Goal: Task Accomplishment & Management: Complete application form

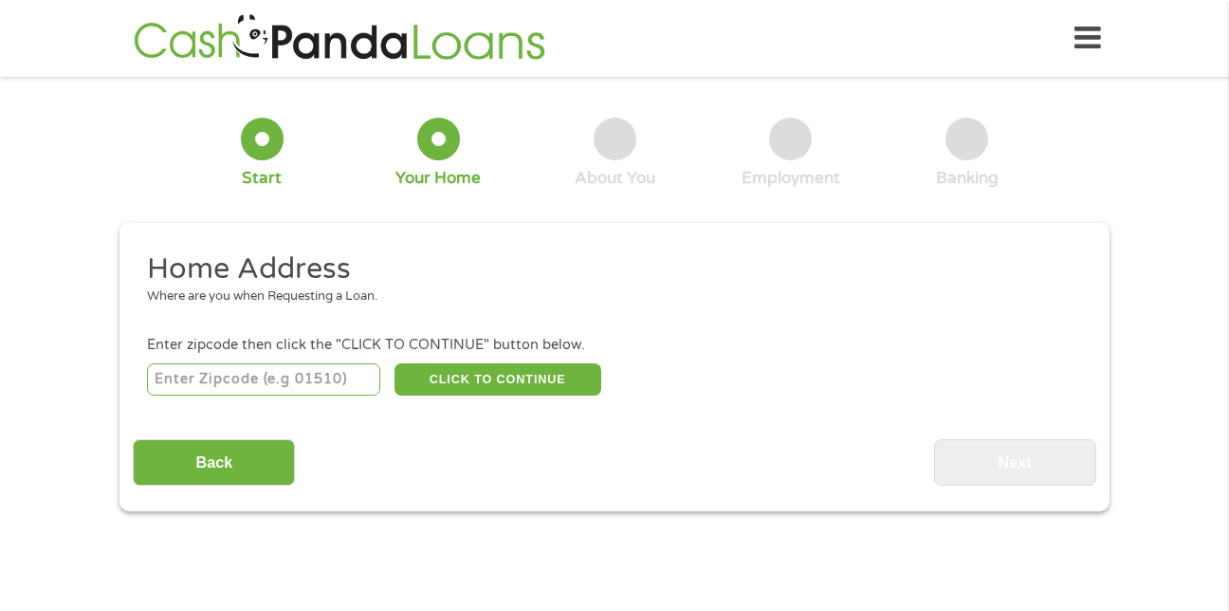
click at [345, 385] on input "number" at bounding box center [264, 379] width 234 height 32
type input "77459"
click at [493, 380] on button "CLICK TO CONTINUE" at bounding box center [497, 379] width 207 height 32
type input "77459"
type input "[US_STATE][GEOGRAPHIC_DATA]"
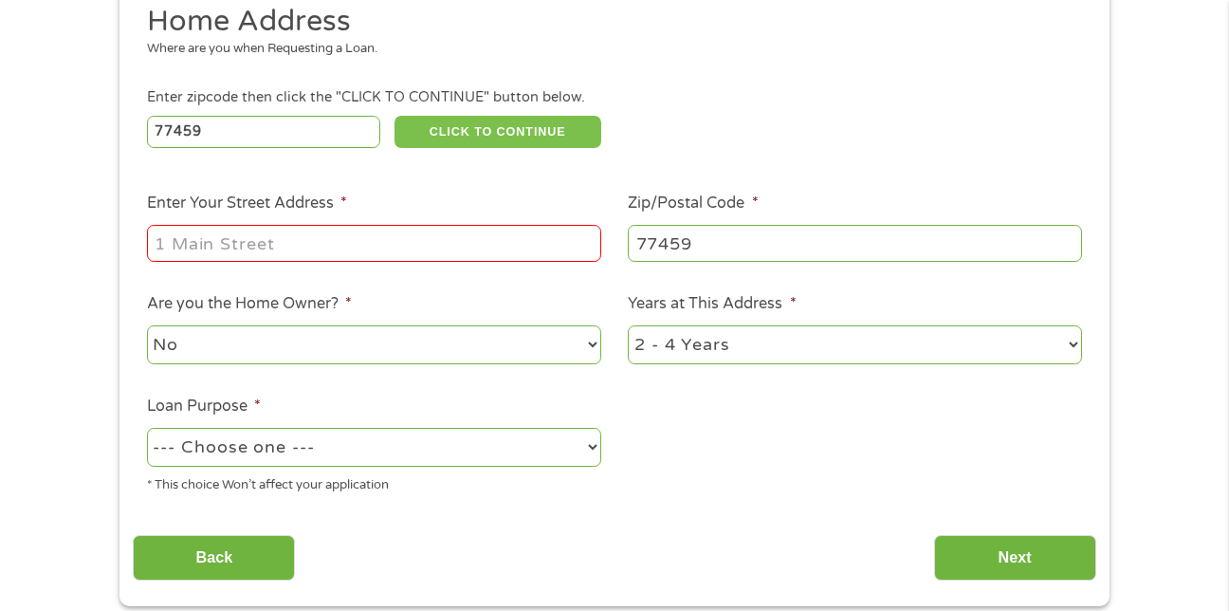
scroll to position [292, 0]
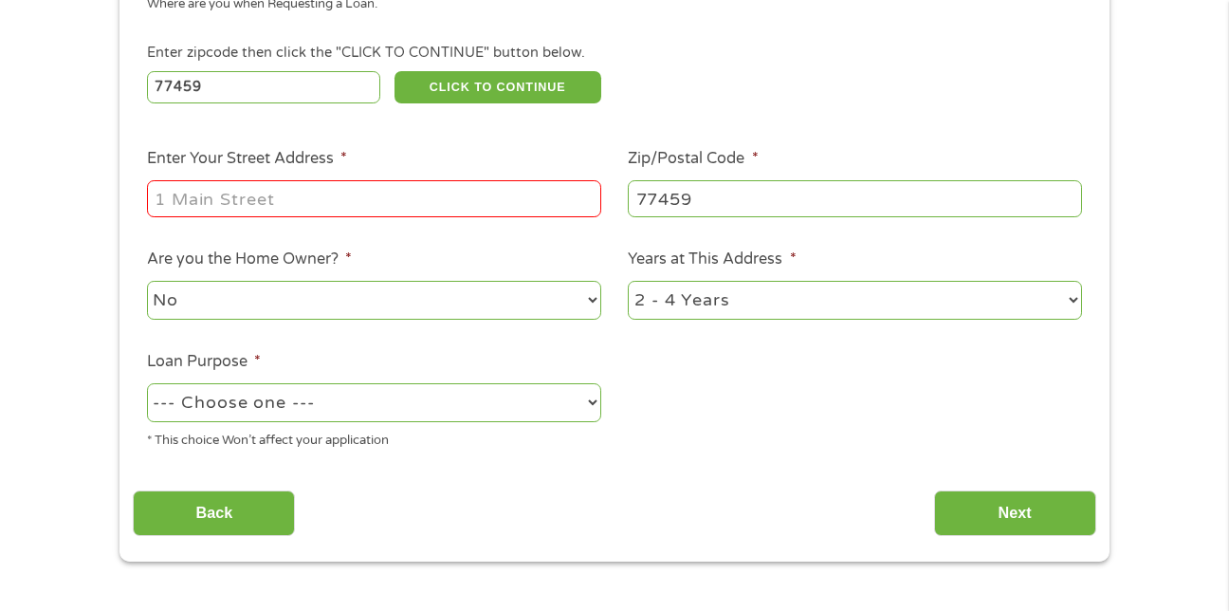
click at [422, 204] on input "Enter Your Street Address *" at bounding box center [374, 198] width 454 height 36
type input "[STREET_ADDRESS]"
click at [588, 296] on select "No Yes" at bounding box center [374, 300] width 454 height 39
click at [147, 281] on select "No Yes" at bounding box center [374, 300] width 454 height 39
click at [593, 401] on select "--- Choose one --- Pay Bills Debt Consolidation Home Improvement Major Purchase…" at bounding box center [374, 402] width 454 height 39
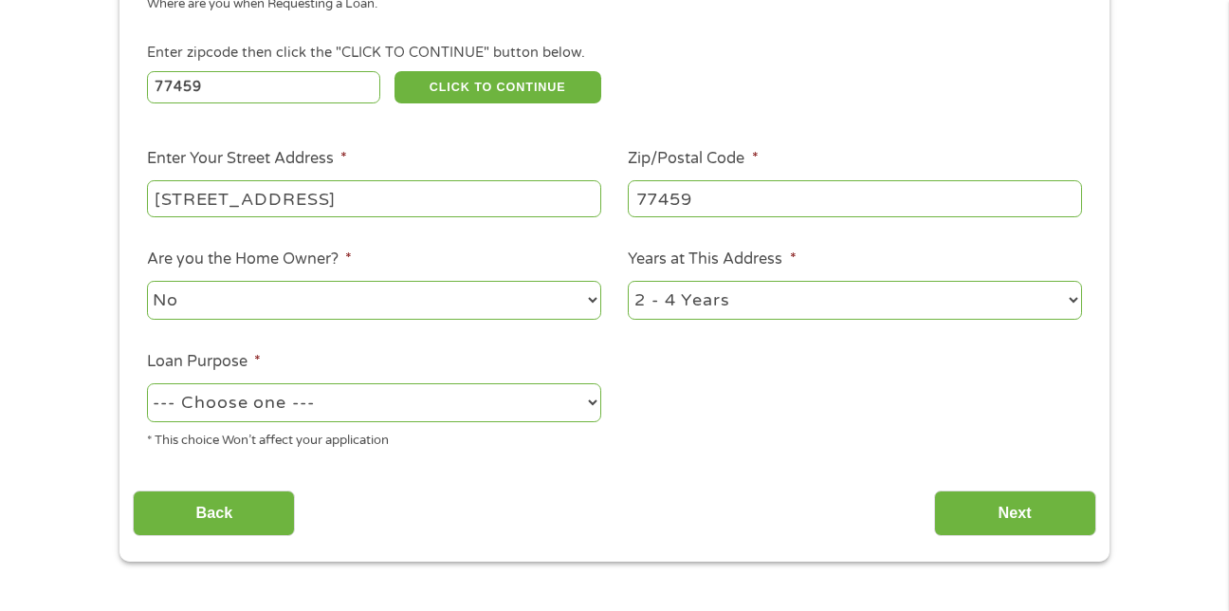
select select "medicalexpenses"
click at [147, 383] on select "--- Choose one --- Pay Bills Debt Consolidation Home Improvement Major Purchase…" at bounding box center [374, 402] width 454 height 39
click at [1070, 302] on select "1 Year or less 1 - 2 Years 2 - 4 Years Over 4 Years" at bounding box center [855, 300] width 454 height 39
select select "24months"
click at [628, 281] on select "1 Year or less 1 - 2 Years 2 - 4 Years Over 4 Years" at bounding box center [855, 300] width 454 height 39
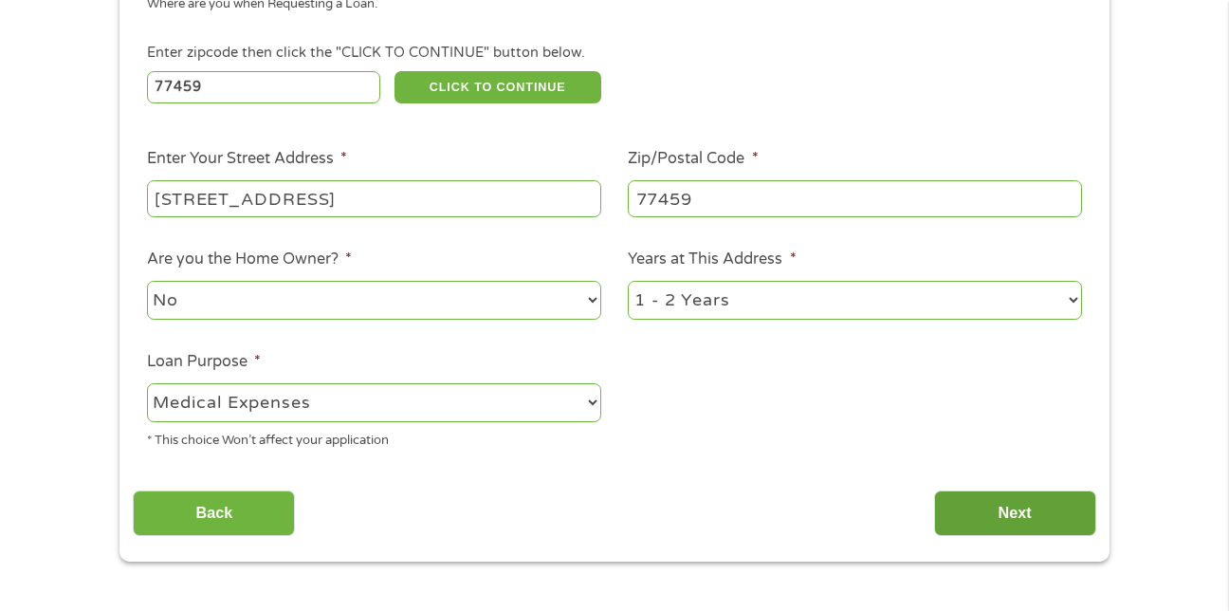
click at [1044, 508] on input "Next" at bounding box center [1015, 513] width 162 height 46
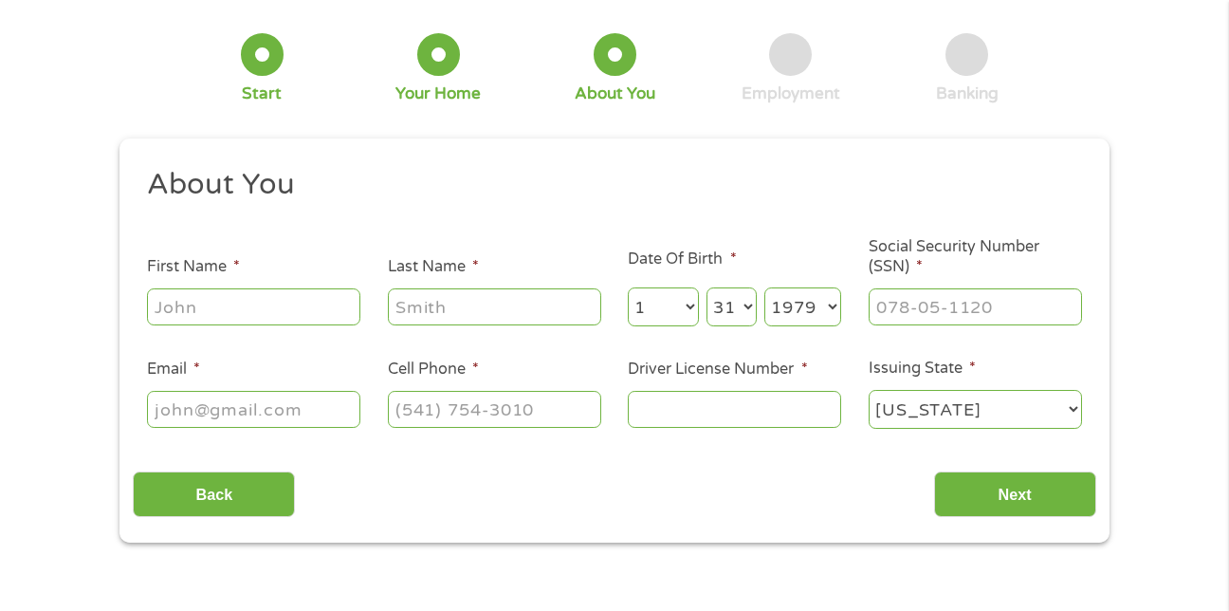
scroll to position [0, 0]
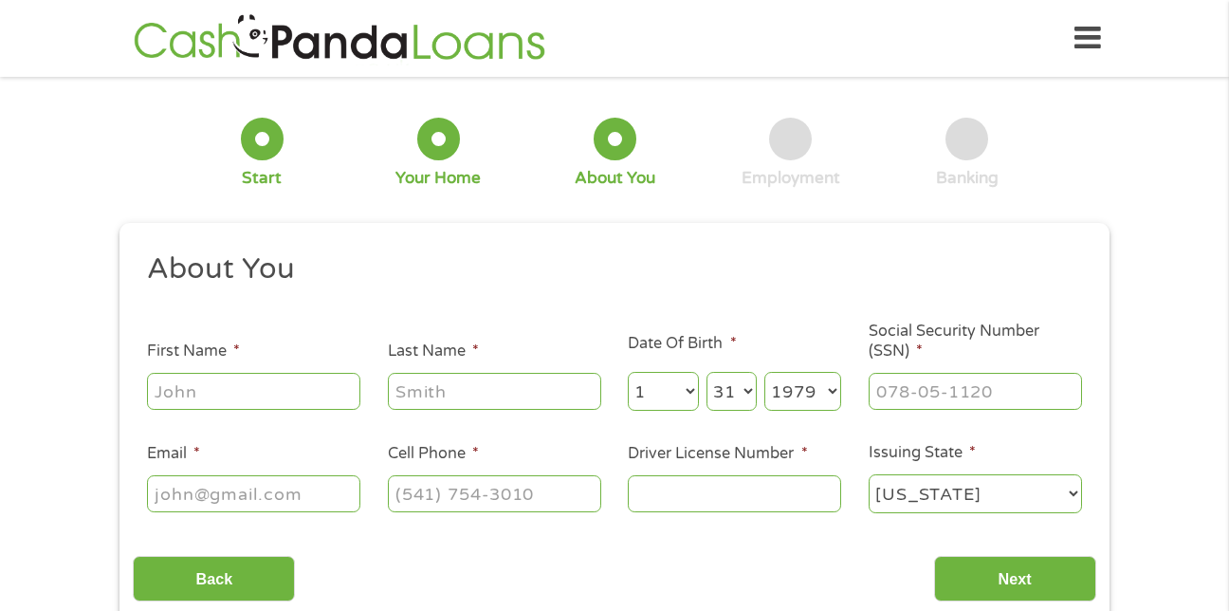
click at [296, 392] on input "First Name *" at bounding box center [253, 391] width 213 height 36
type input "[PERSON_NAME]"
type input "[EMAIL_ADDRESS][DOMAIN_NAME]"
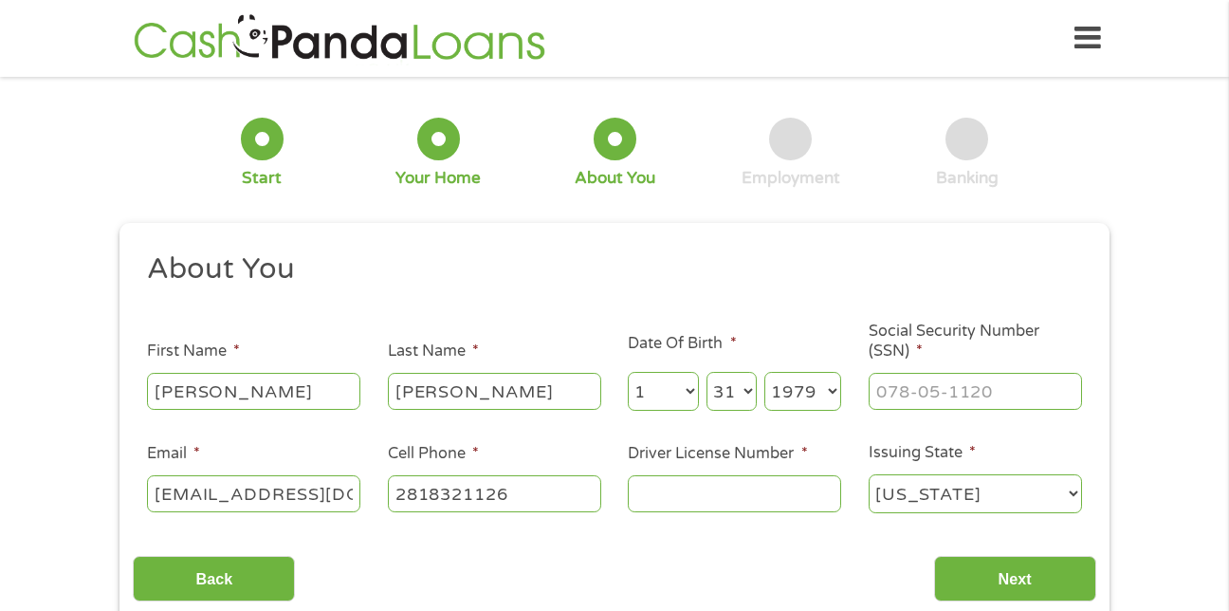
type input "[PHONE_NUMBER]"
click at [904, 397] on input "___-__-____" at bounding box center [974, 391] width 213 height 36
type input "433-37-0794"
click at [706, 499] on input "Driver License Number *" at bounding box center [734, 493] width 213 height 36
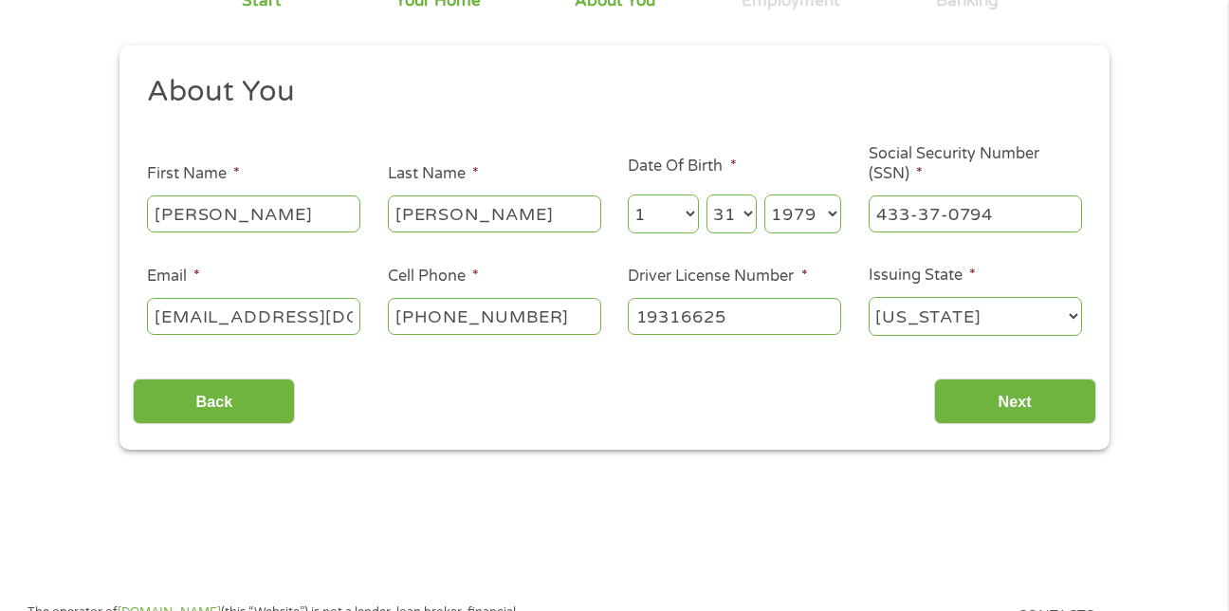
scroll to position [181, 0]
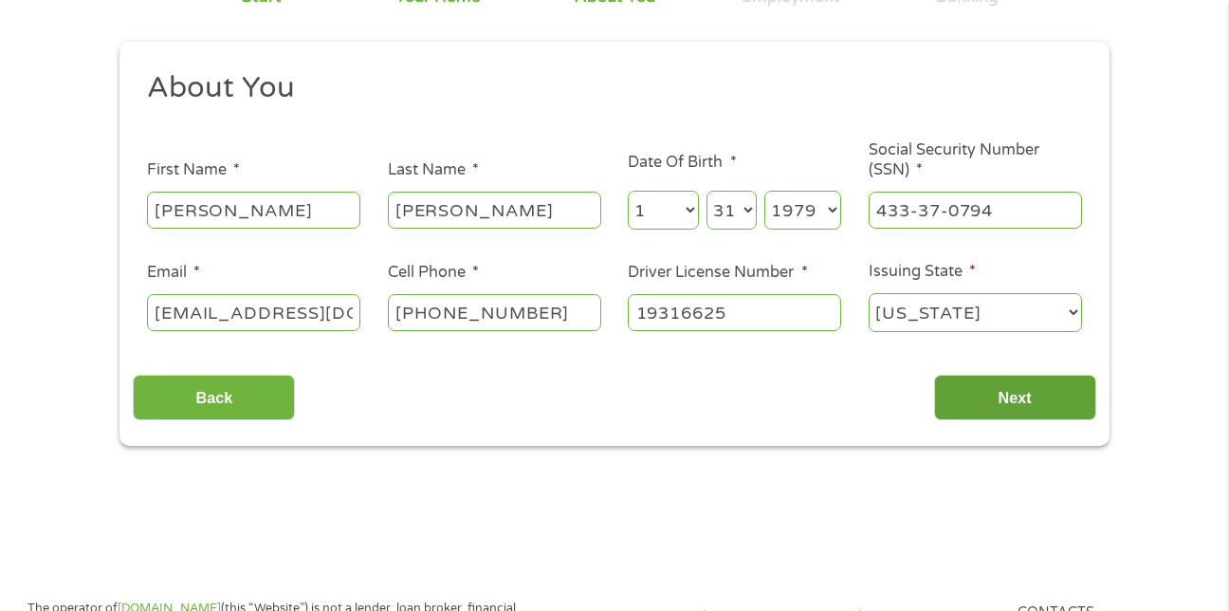
type input "19316625"
click at [1028, 392] on input "Next" at bounding box center [1015, 397] width 162 height 46
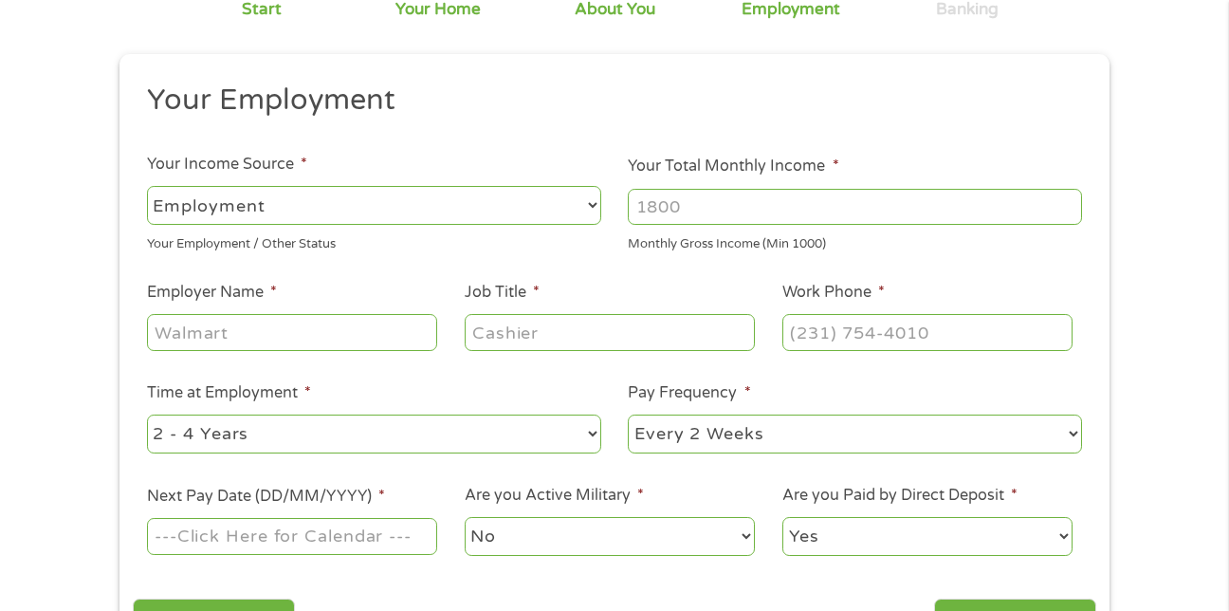
scroll to position [190, 0]
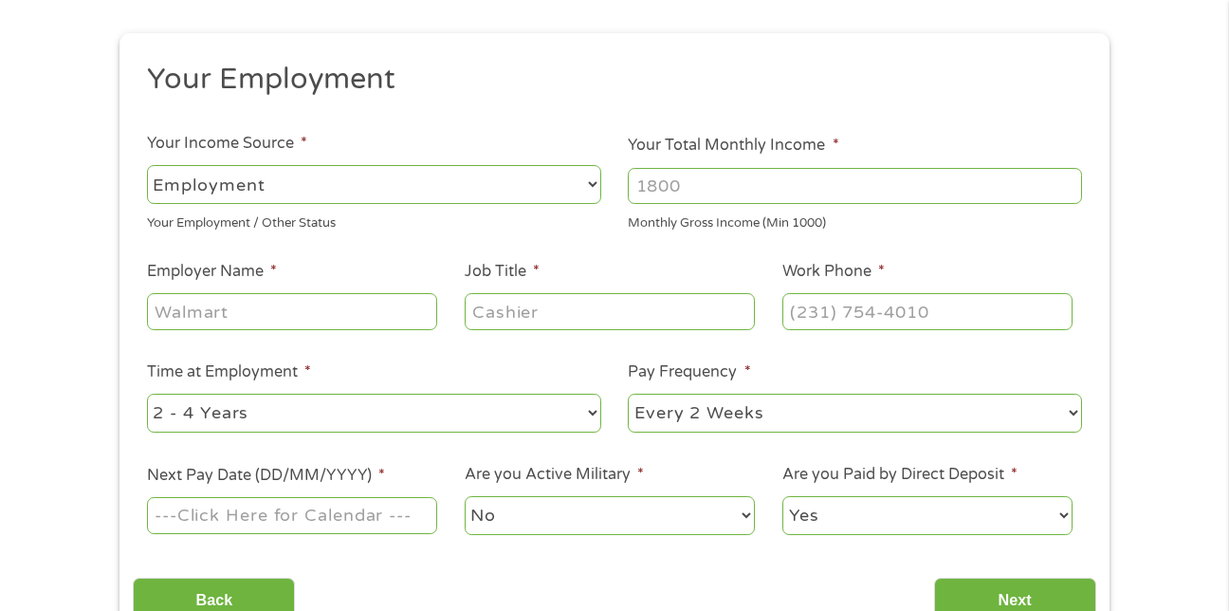
drag, startPoint x: 749, startPoint y: 186, endPoint x: 640, endPoint y: 190, distance: 109.1
click at [640, 190] on input "Your Total Monthly Income *" at bounding box center [855, 186] width 454 height 36
click at [1070, 179] on input "1000" at bounding box center [855, 186] width 454 height 36
click at [1070, 179] on input "1001" at bounding box center [855, 186] width 454 height 36
click at [1070, 179] on input "1002" at bounding box center [855, 186] width 454 height 36
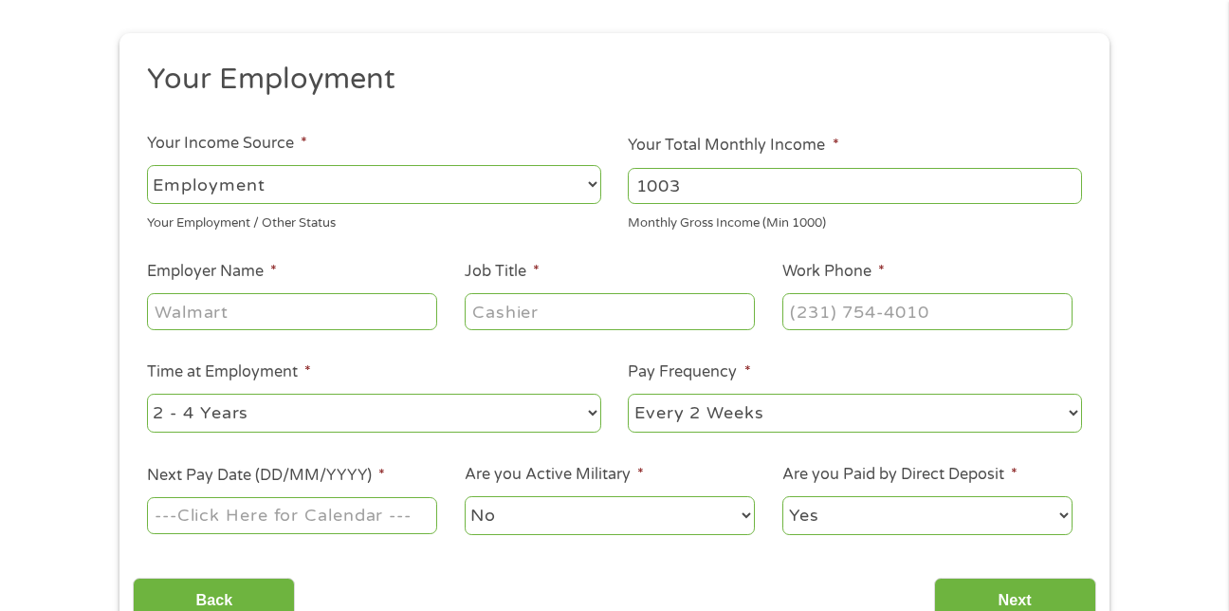
click at [1069, 180] on input "1003" at bounding box center [855, 186] width 454 height 36
click at [1069, 180] on input "1004" at bounding box center [855, 186] width 454 height 36
drag, startPoint x: 693, startPoint y: 187, endPoint x: 626, endPoint y: 189, distance: 67.3
click at [626, 189] on li "Your Total Monthly Income * 1004 Monthly Gross Income (Min 1000)" at bounding box center [855, 183] width 482 height 99
type input "2430"
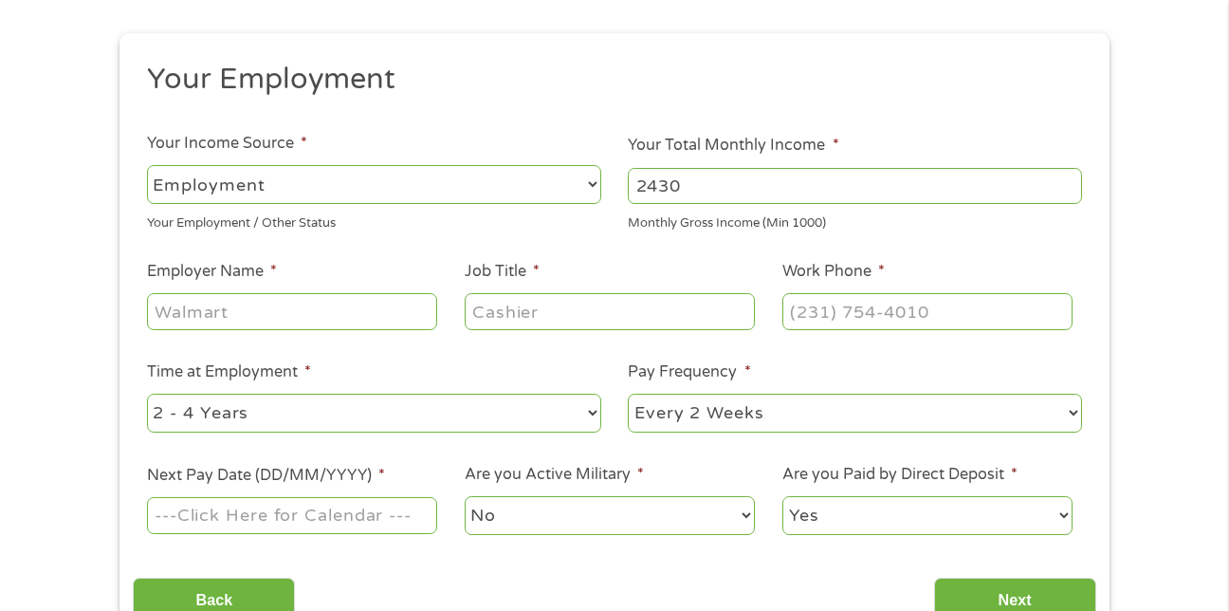
click at [362, 302] on input "Employer Name *" at bounding box center [292, 311] width 290 height 36
click at [237, 314] on input "HCA [PERSON_NAME] Healthcare" at bounding box center [292, 311] width 290 height 36
type input "HCA West Healthcare"
click at [511, 306] on input "Job Title *" at bounding box center [610, 311] width 290 height 36
type input "Telemetry Monitor"
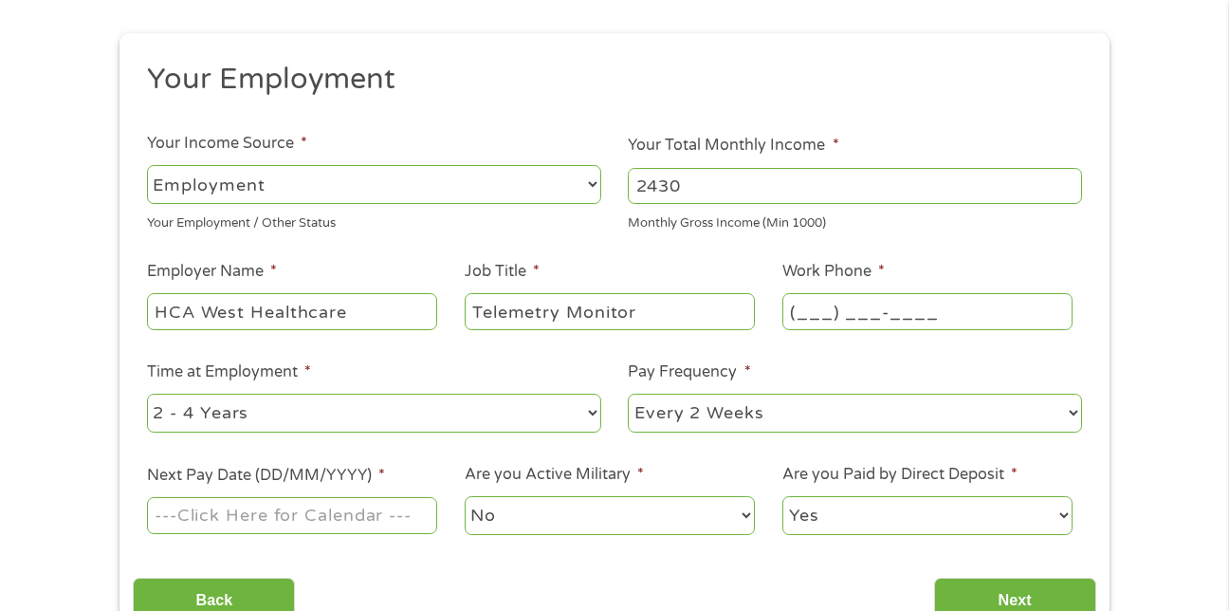
click at [814, 313] on input "(___) ___-____" at bounding box center [927, 311] width 290 height 36
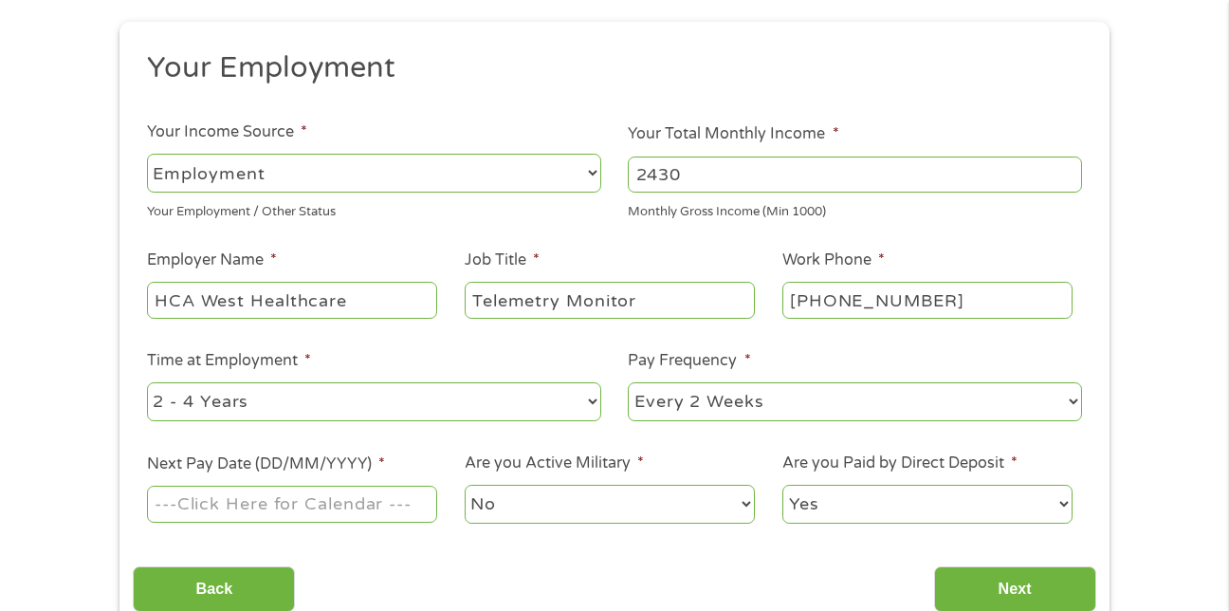
scroll to position [206, 0]
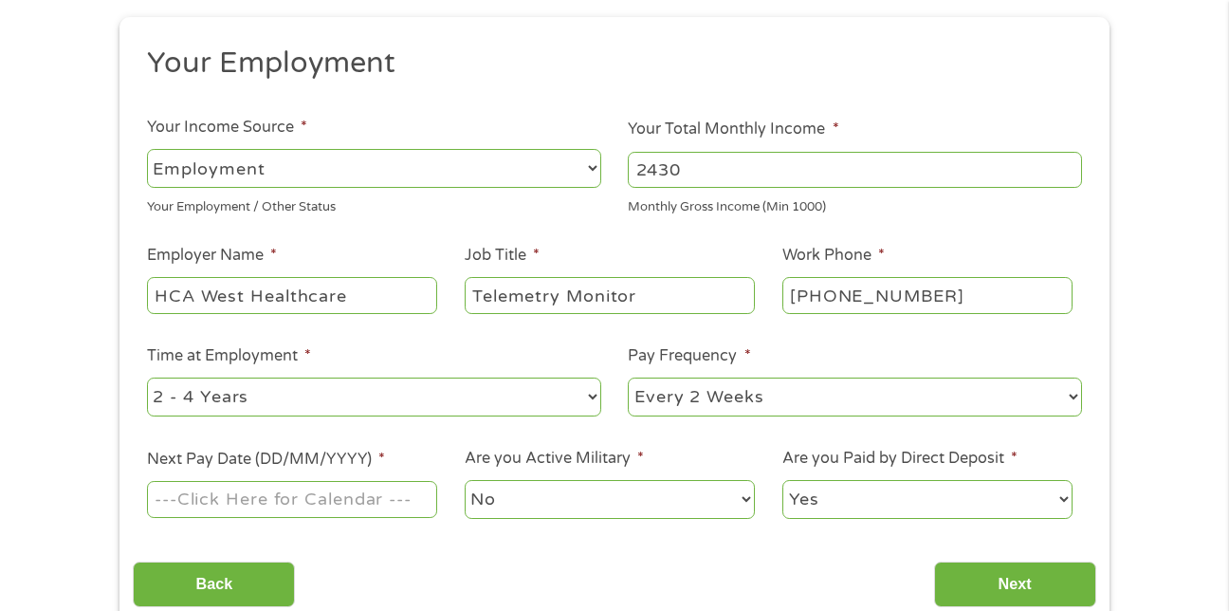
drag, startPoint x: 949, startPoint y: 295, endPoint x: 770, endPoint y: 297, distance: 179.2
click at [770, 297] on li "Work Phone * [PHONE_NUMBER]" at bounding box center [927, 280] width 318 height 73
type input "[PHONE_NUMBER]"
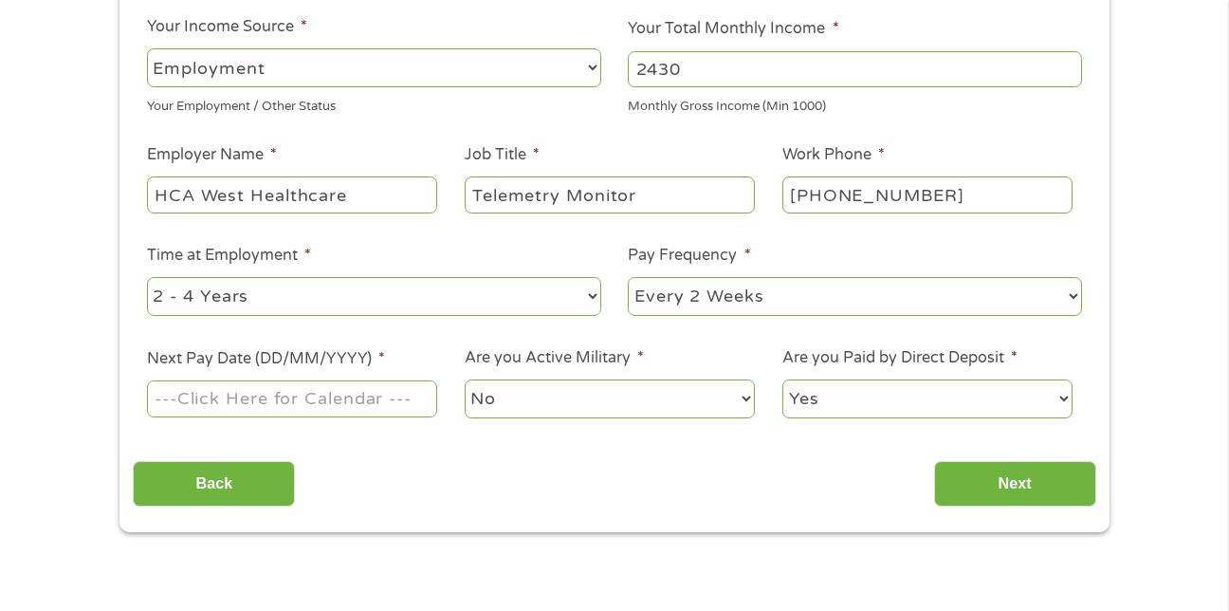
scroll to position [310, 0]
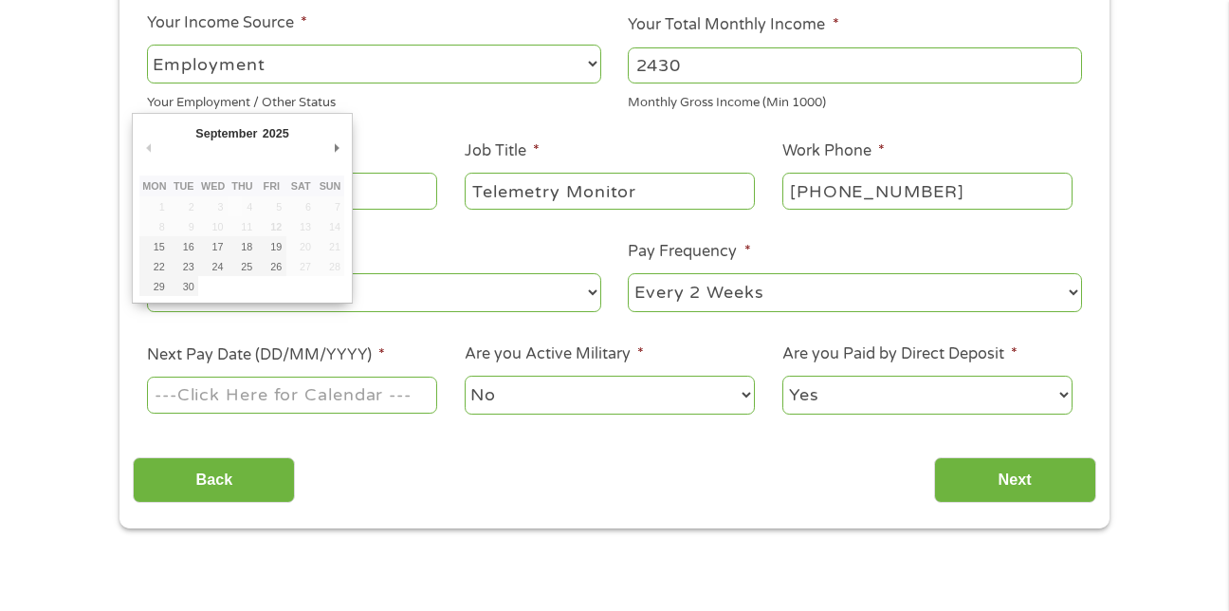
click at [402, 393] on input "Next Pay Date (DD/MM/YYYY) *" at bounding box center [292, 394] width 290 height 36
type input "[DATE]"
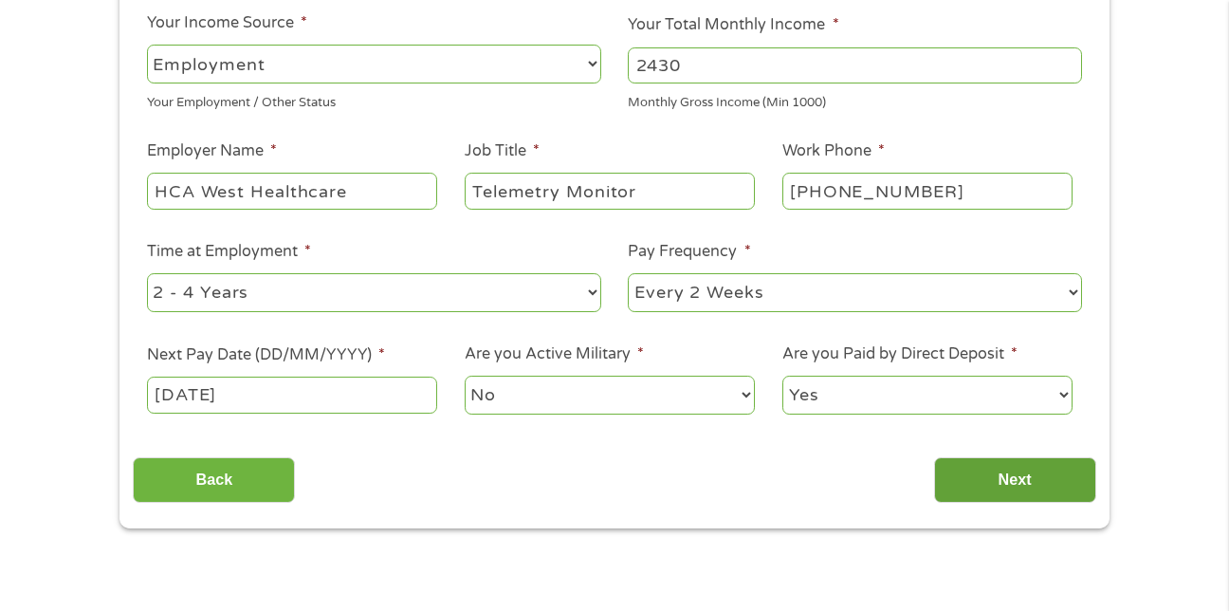
click at [984, 474] on input "Next" at bounding box center [1015, 480] width 162 height 46
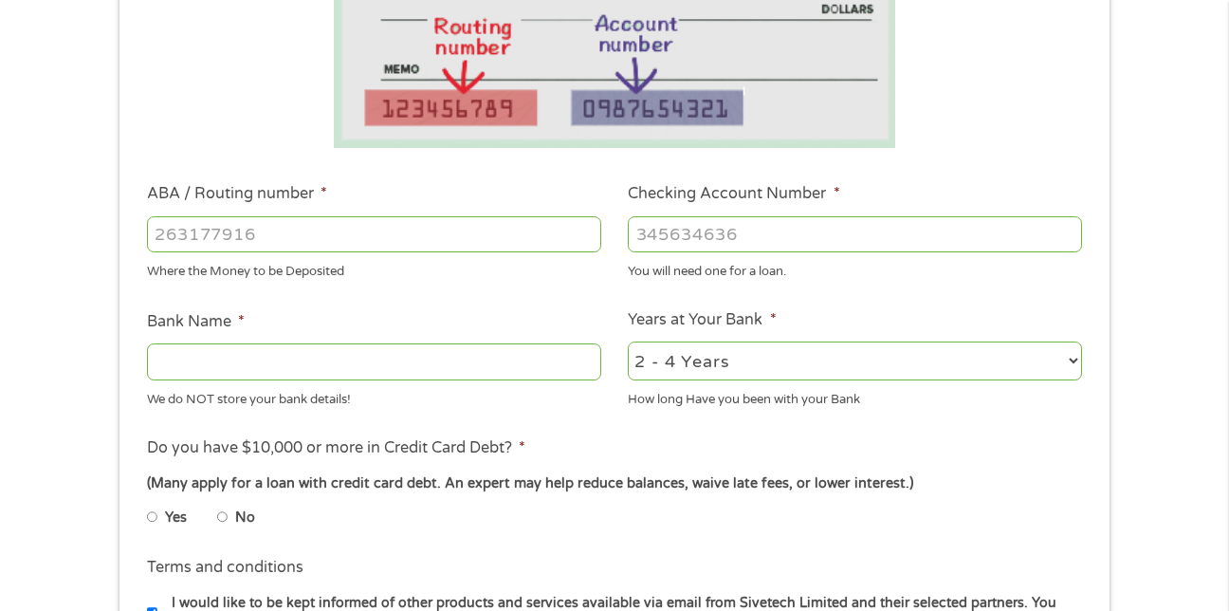
scroll to position [421, 0]
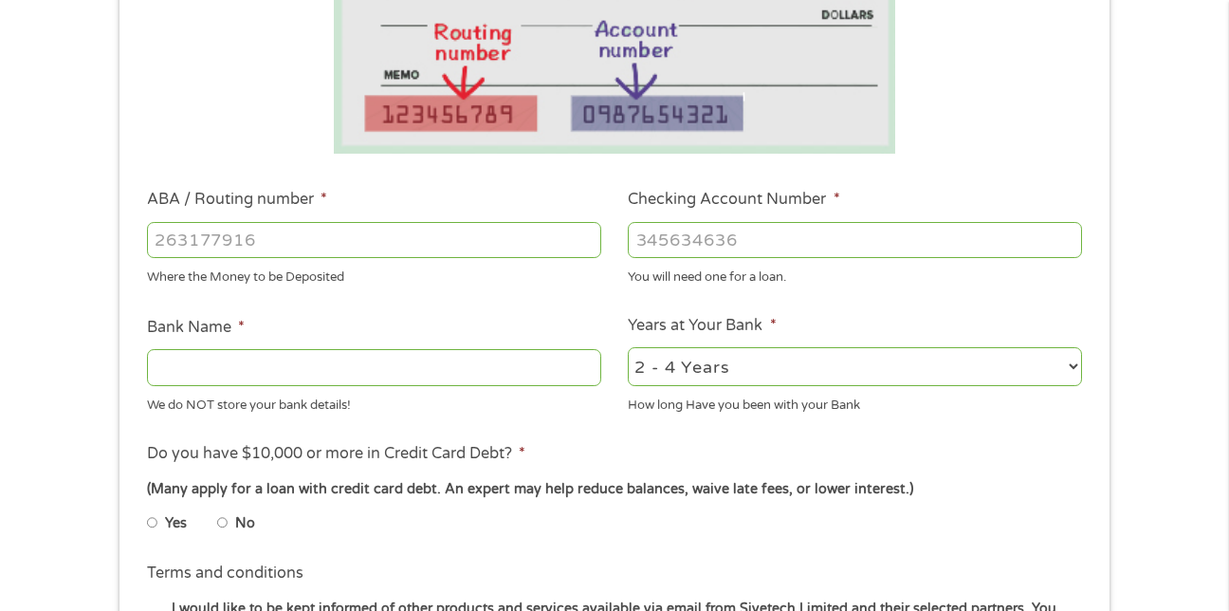
click at [220, 520] on input "No" at bounding box center [222, 522] width 11 height 30
radio input "true"
